Goal: Use online tool/utility: Utilize a website feature to perform a specific function

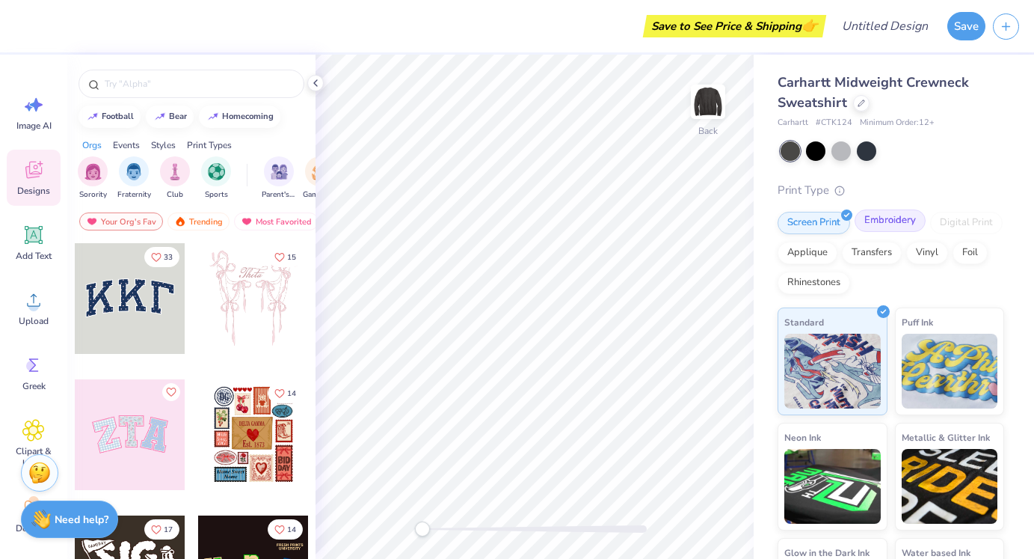
click at [880, 224] on div "Embroidery" at bounding box center [890, 220] width 71 height 22
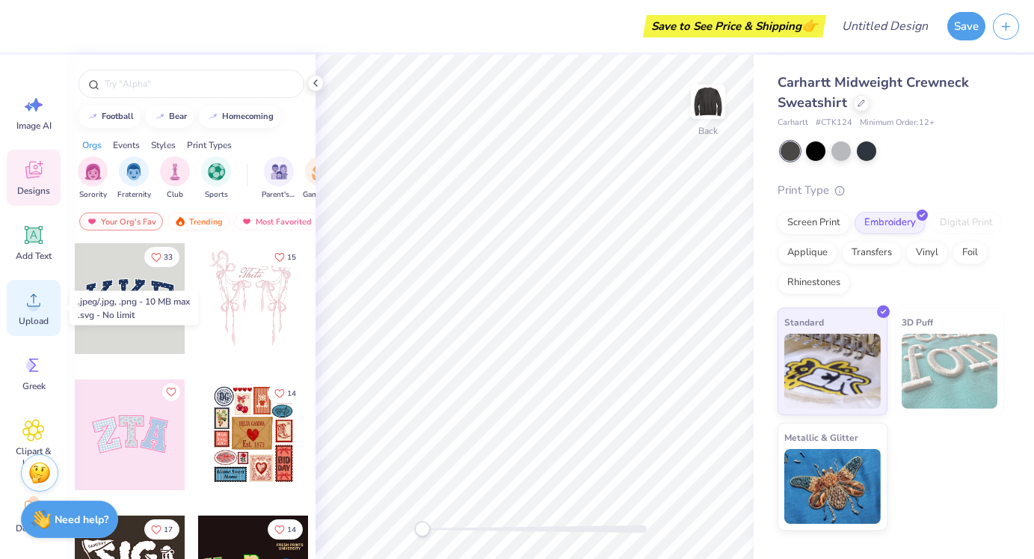
click at [32, 301] on circle at bounding box center [33, 306] width 10 height 10
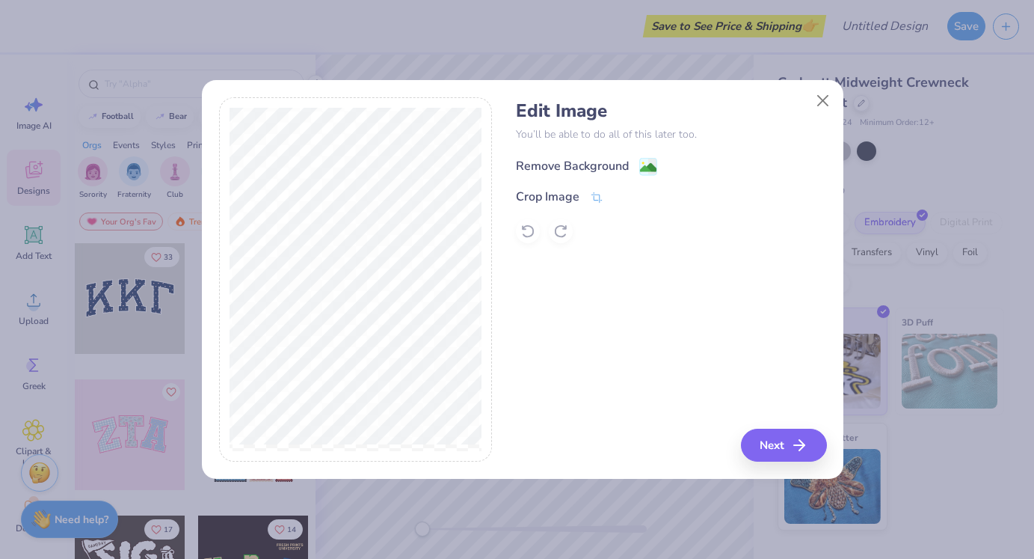
click at [609, 162] on div "Remove Background" at bounding box center [572, 166] width 113 height 18
click at [568, 199] on div "Crop Image" at bounding box center [548, 198] width 64 height 18
click at [492, 367] on div at bounding box center [356, 279] width 274 height 365
click at [511, 359] on div "Edit Image You’ll be able to do all of this later too. Remove Background Crop I…" at bounding box center [523, 279] width 608 height 365
click at [695, 378] on div "Edit Image You’ll be able to do all of this later too. Remove Background Crop I…" at bounding box center [671, 279] width 310 height 365
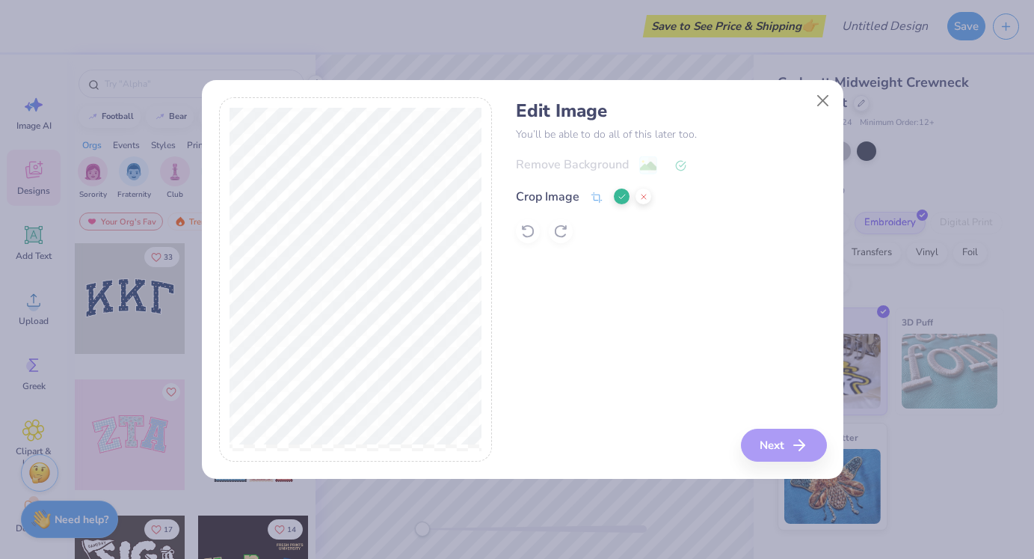
click at [767, 447] on div "Edit Image You’ll be able to do all of this later too. Remove Background Crop I…" at bounding box center [671, 279] width 310 height 365
click at [775, 443] on div "Edit Image You’ll be able to do all of this later too. Remove Background Crop I…" at bounding box center [671, 279] width 310 height 365
click at [597, 269] on div "Edit Image You’ll be able to do all of this later too. Remove Background Crop I…" at bounding box center [671, 279] width 310 height 365
click at [621, 197] on icon at bounding box center [622, 196] width 9 height 9
click at [775, 443] on button "Next" at bounding box center [786, 444] width 86 height 33
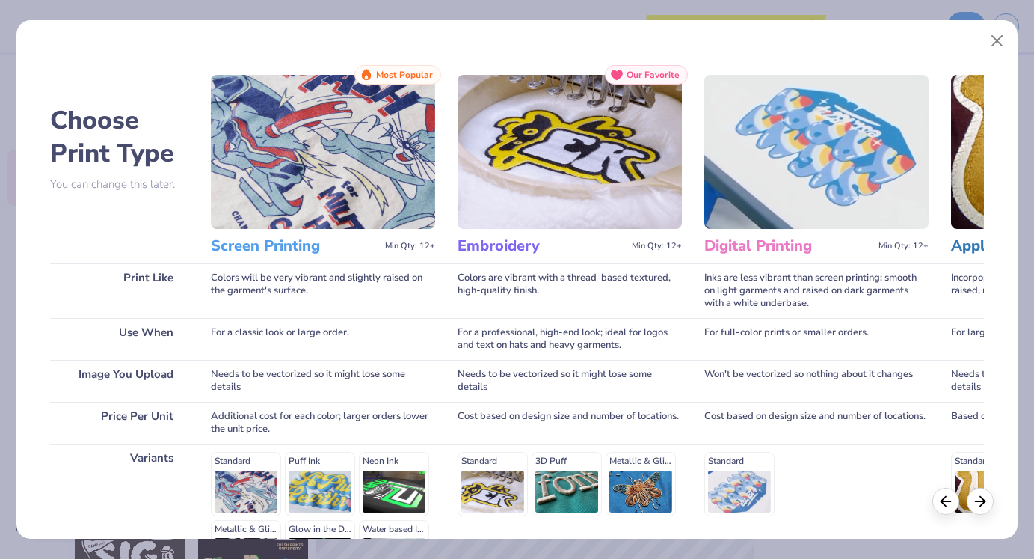
click at [485, 500] on div "Standard 3D Puff Metallic & Glitter" at bounding box center [570, 484] width 224 height 64
click at [498, 485] on div "Standard 3D Puff Metallic & Glitter" at bounding box center [570, 484] width 224 height 64
click at [500, 483] on div "Standard 3D Puff Metallic & Glitter" at bounding box center [570, 484] width 224 height 64
click at [994, 498] on div at bounding box center [980, 498] width 27 height 27
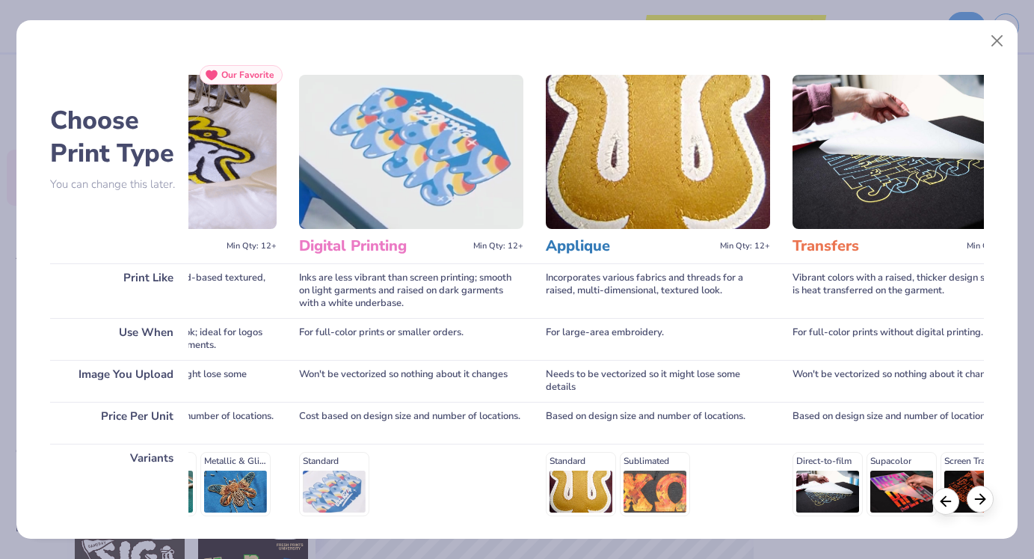
scroll to position [0, 467]
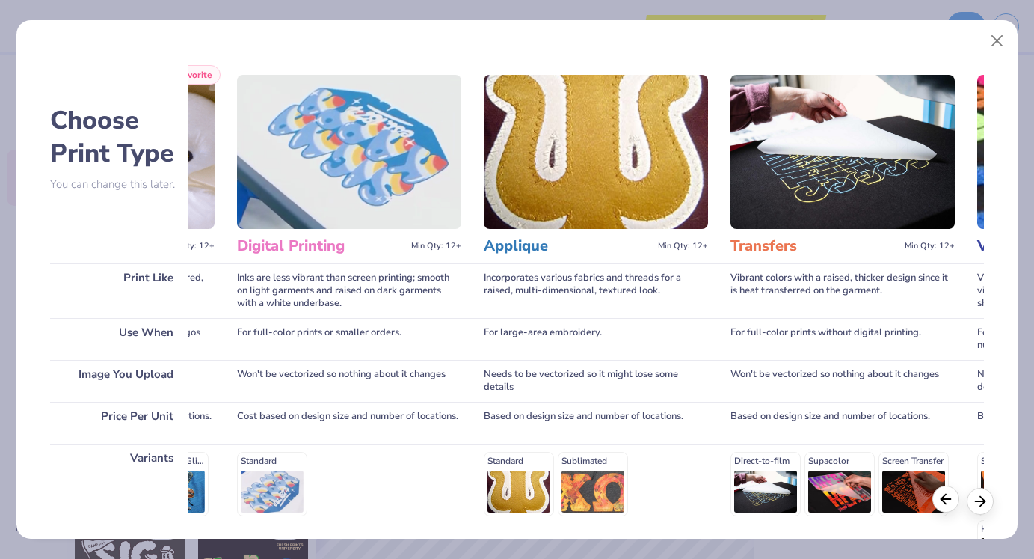
click at [951, 503] on icon at bounding box center [946, 499] width 16 height 16
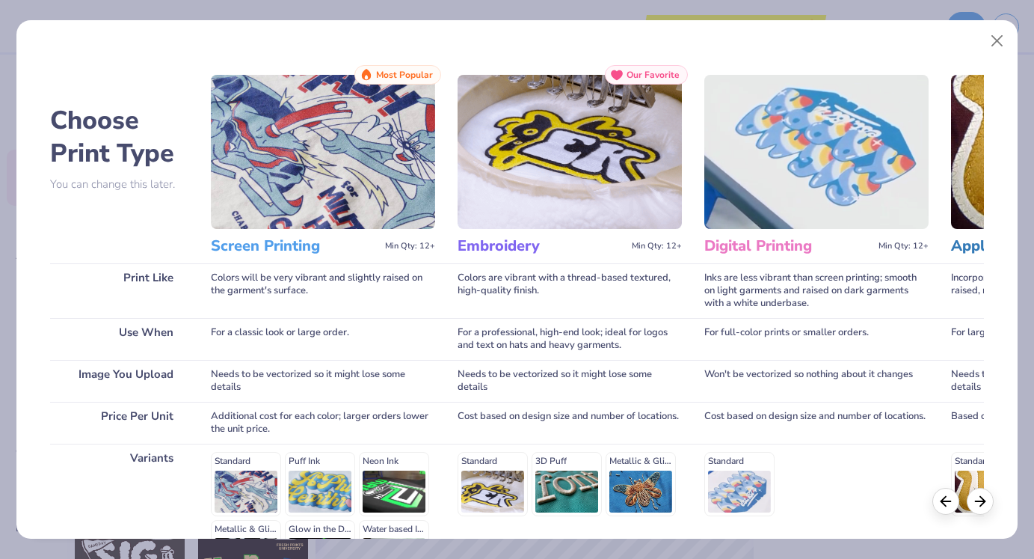
click at [498, 485] on div "Standard 3D Puff Metallic & Glitter" at bounding box center [570, 484] width 224 height 64
click at [500, 242] on h3 "Embroidery" at bounding box center [542, 245] width 168 height 19
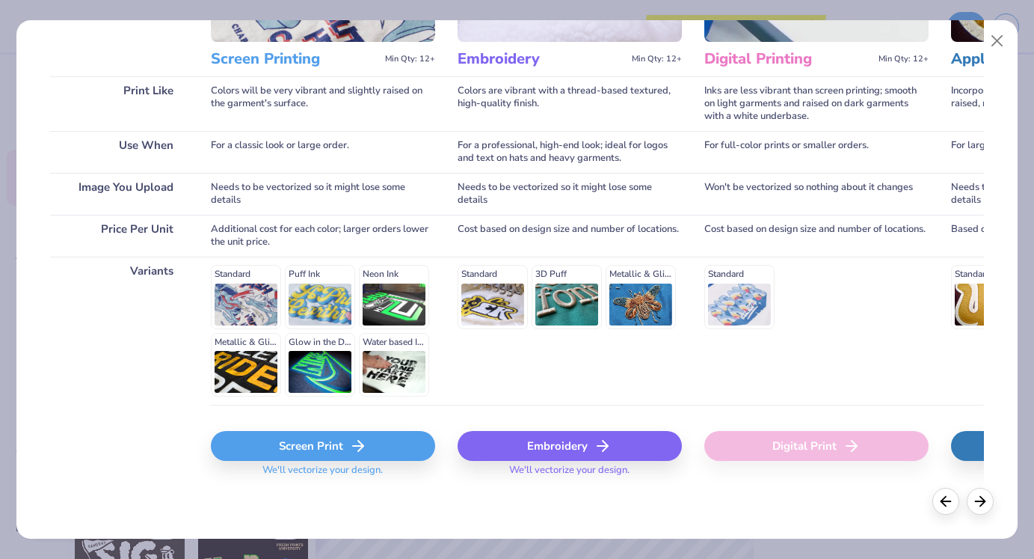
scroll to position [186, 0]
click at [552, 445] on div "Embroidery" at bounding box center [570, 446] width 224 height 30
